Goal: Transaction & Acquisition: Purchase product/service

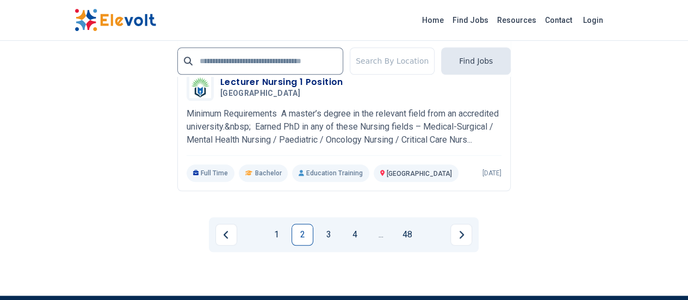
scroll to position [2536, 0]
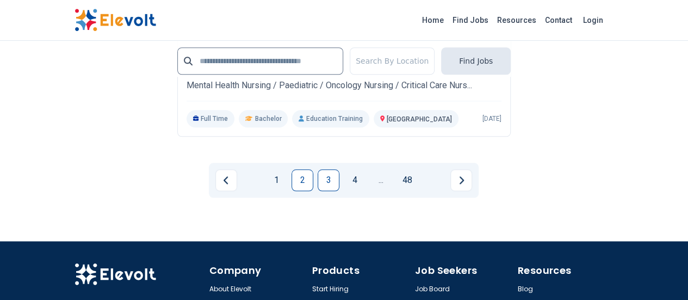
click at [329, 169] on link "3" at bounding box center [328, 180] width 22 height 22
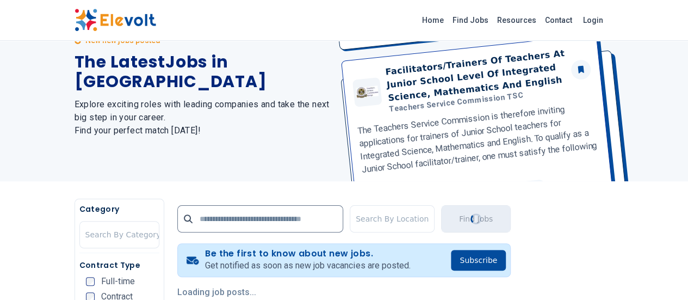
scroll to position [0, 0]
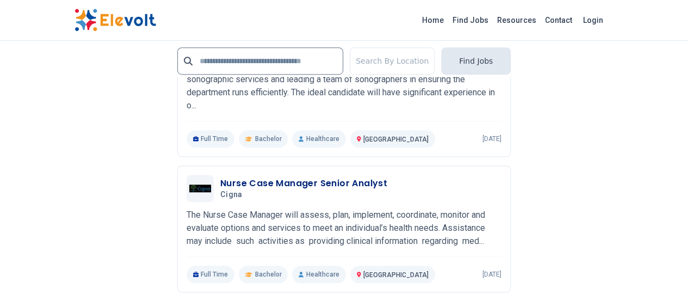
scroll to position [2473, 0]
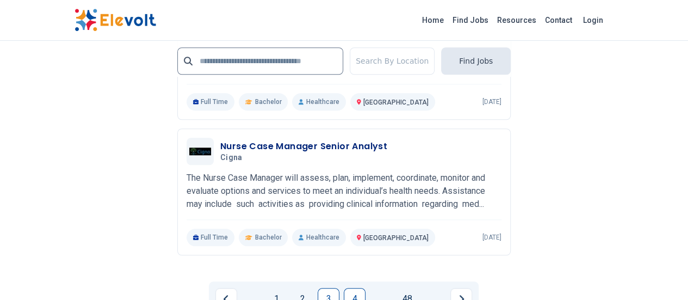
click at [357, 288] on link "4" at bounding box center [355, 299] width 22 height 22
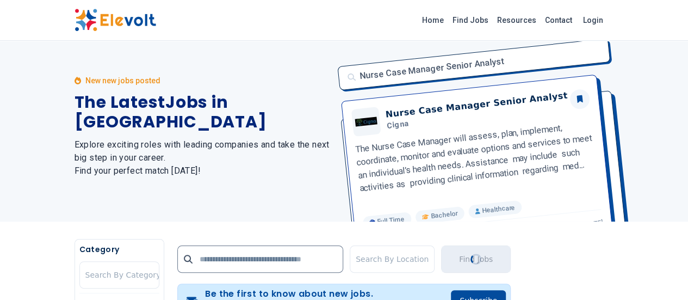
scroll to position [0, 0]
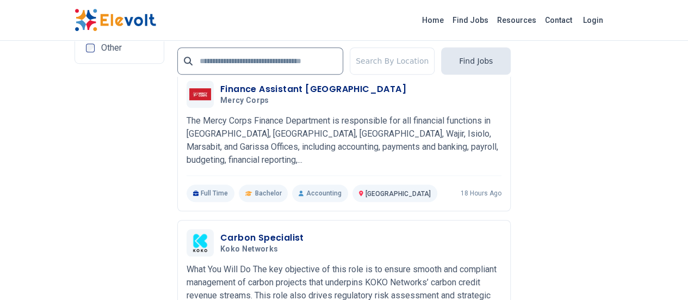
scroll to position [2395, 0]
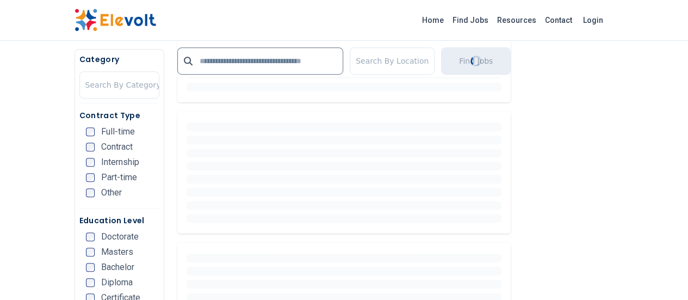
scroll to position [0, 0]
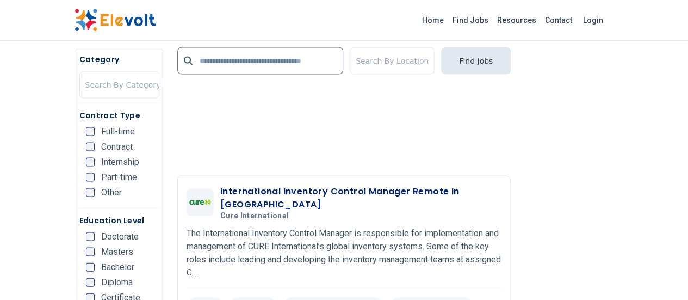
scroll to position [1031, 0]
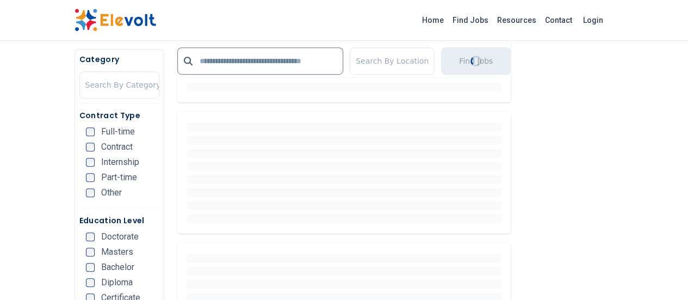
scroll to position [0, 0]
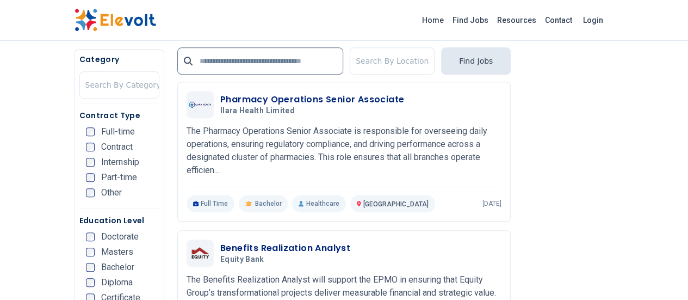
scroll to position [269, 0]
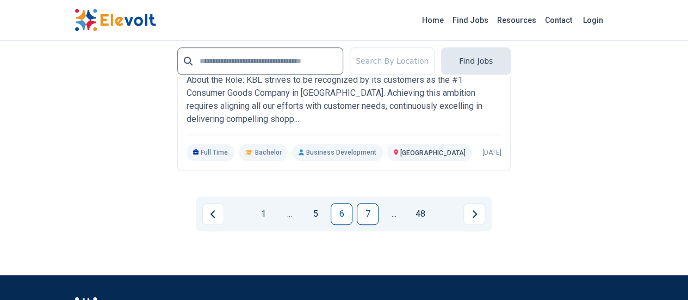
click at [370, 203] on link "7" at bounding box center [368, 214] width 22 height 22
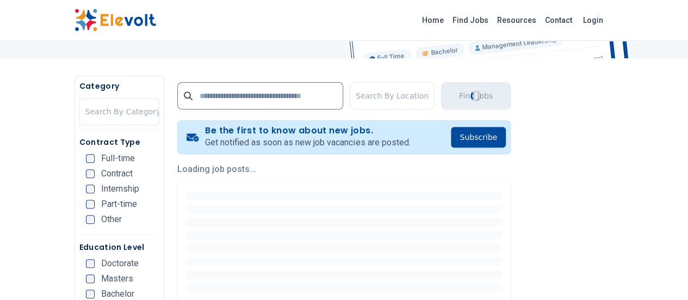
scroll to position [0, 0]
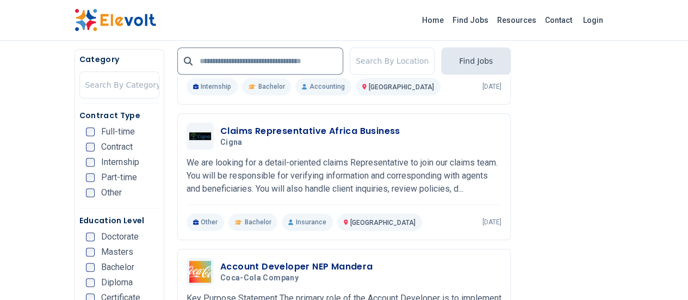
scroll to position [402, 0]
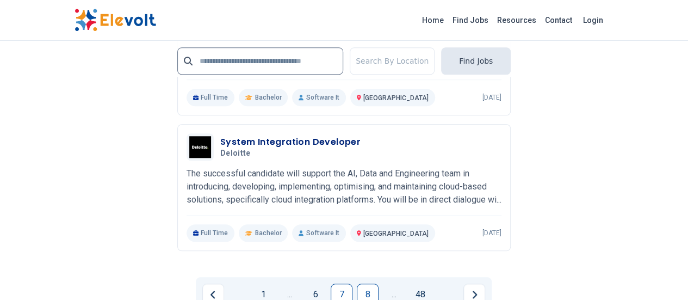
click at [372, 283] on link "8" at bounding box center [368, 294] width 22 height 22
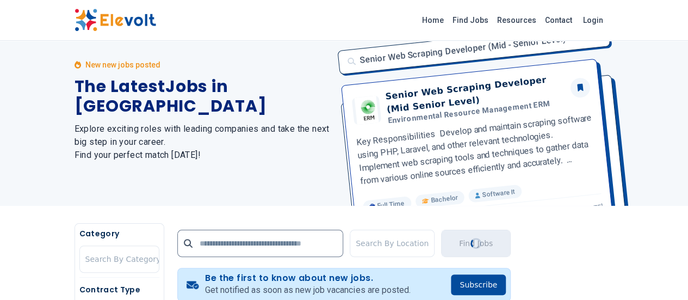
scroll to position [0, 0]
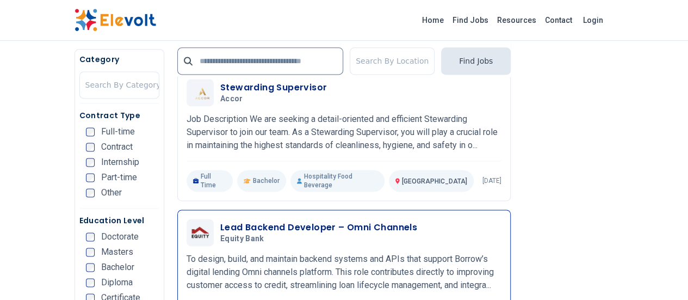
click at [357, 264] on div "Lead Backend Developer – Omni Channels Equity Bank 08/22/2025 09/21/2025 Nairob…" at bounding box center [343, 273] width 315 height 108
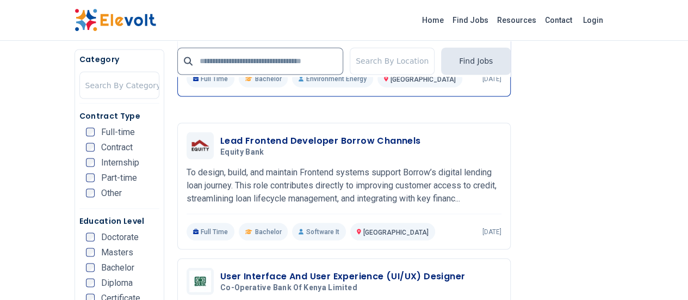
scroll to position [965, 0]
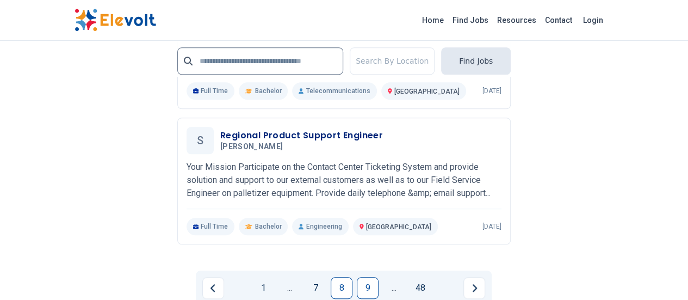
click at [372, 277] on link "9" at bounding box center [368, 288] width 22 height 22
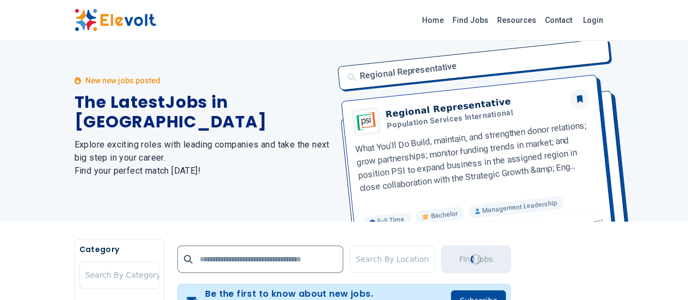
scroll to position [0, 0]
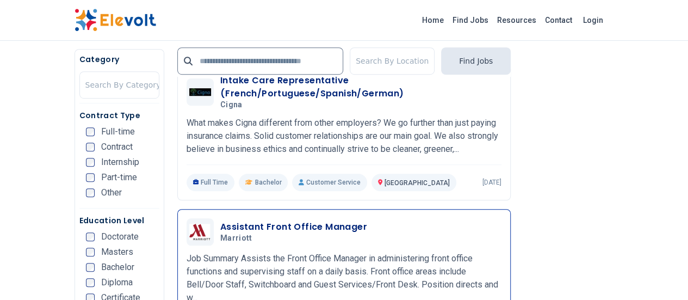
click at [375, 273] on p "Job Summary Assists the Front Office Manager in administering front office func…" at bounding box center [343, 278] width 315 height 52
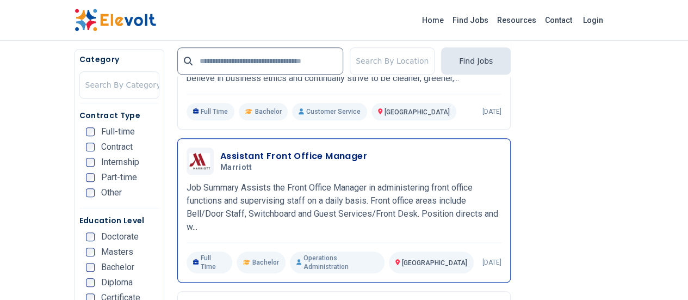
scroll to position [423, 0]
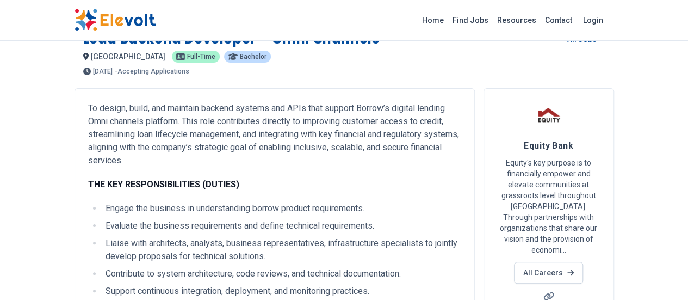
scroll to position [22, 0]
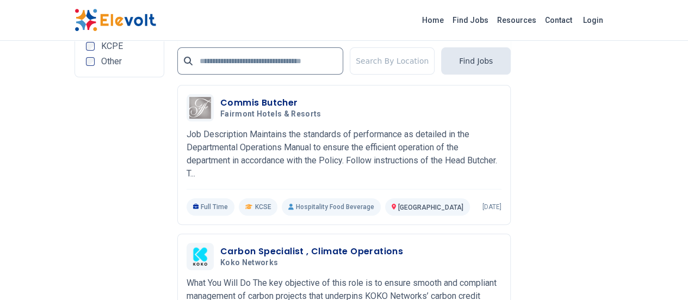
scroll to position [2192, 0]
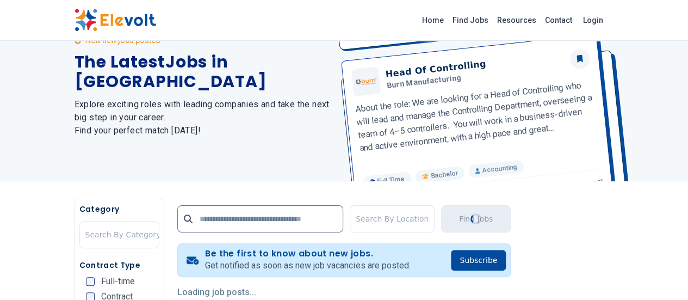
scroll to position [0, 0]
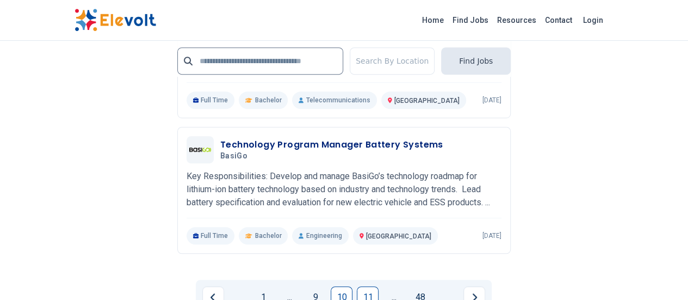
click at [370, 286] on link "11" at bounding box center [368, 297] width 22 height 22
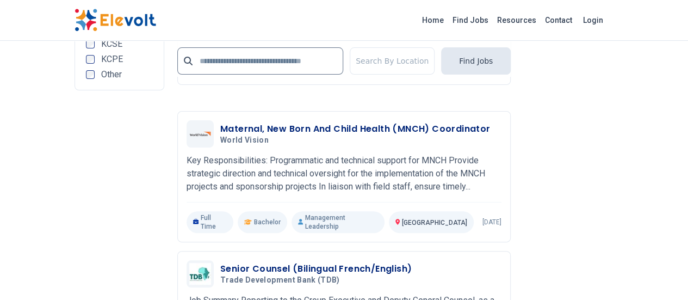
scroll to position [2158, 0]
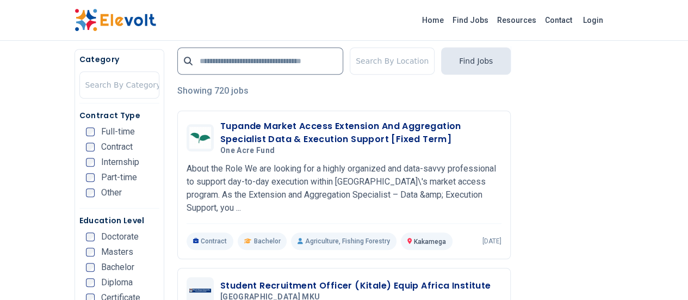
scroll to position [257, 0]
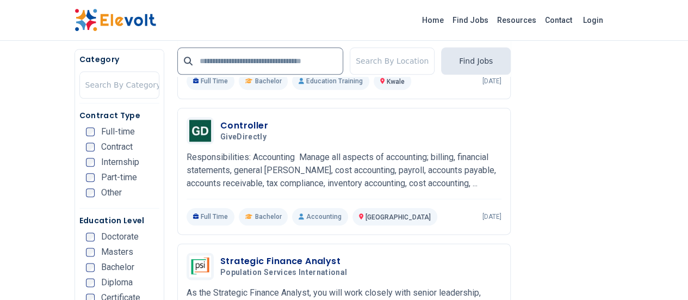
scroll to position [544, 0]
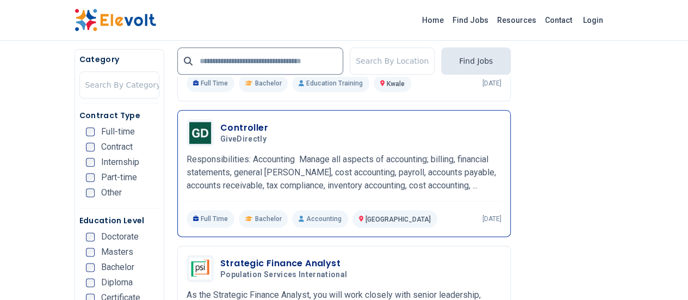
click at [220, 134] on span "GiveDirectly" at bounding box center [243, 139] width 46 height 10
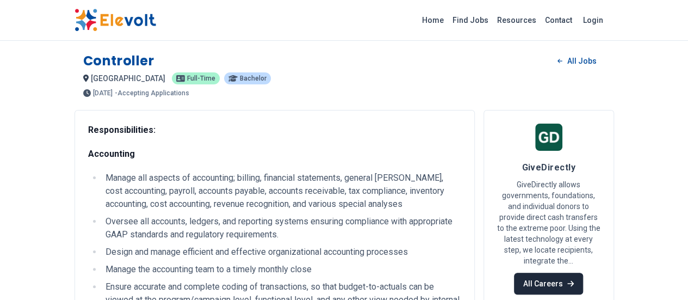
click at [583, 272] on link "All Careers" at bounding box center [548, 283] width 69 height 22
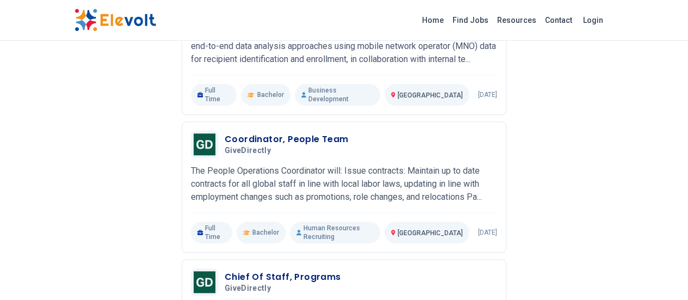
scroll to position [506, 0]
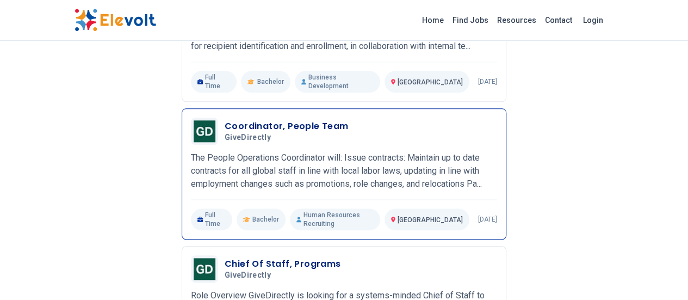
click at [271, 133] on h5 "GiveDirectly" at bounding box center [284, 138] width 120 height 10
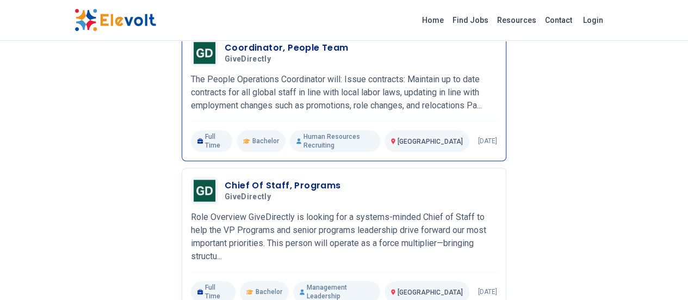
scroll to position [584, 0]
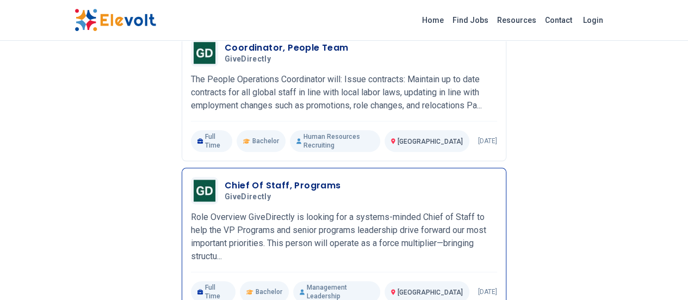
click at [269, 179] on h3 "Chief Of Staff, Programs" at bounding box center [282, 185] width 116 height 13
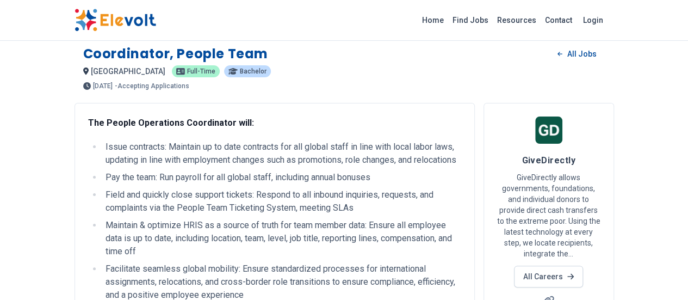
scroll to position [5, 0]
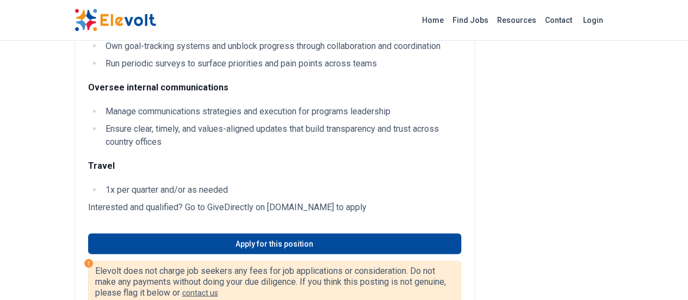
scroll to position [1200, 0]
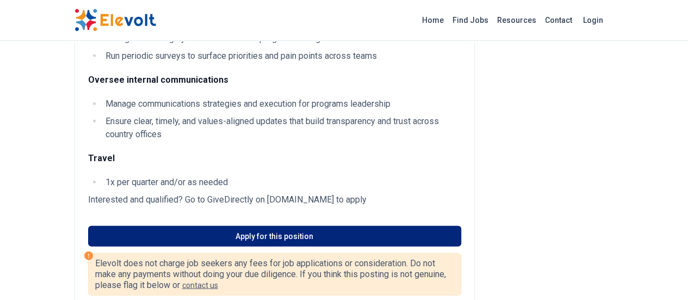
click at [375, 226] on link "Apply for this position" at bounding box center [274, 236] width 373 height 21
